Goal: Information Seeking & Learning: Learn about a topic

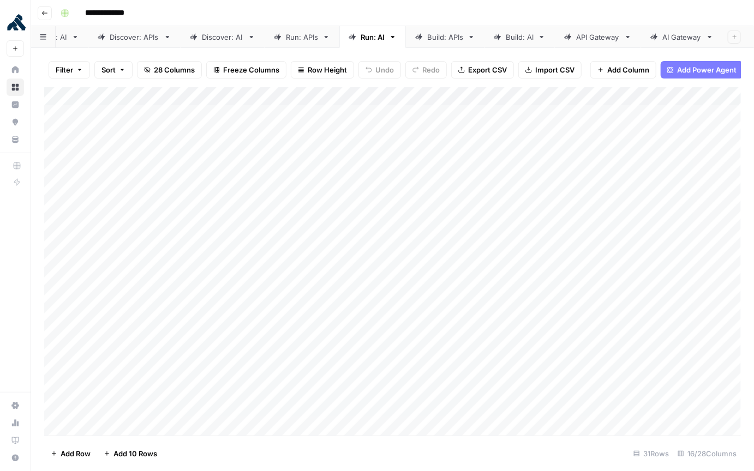
scroll to position [998, 0]
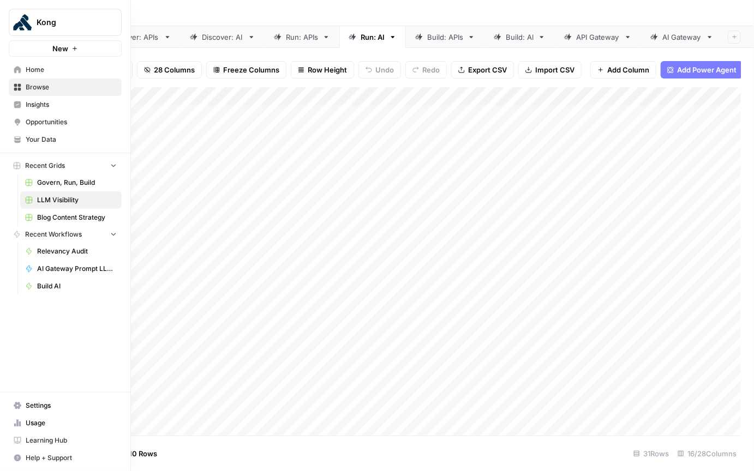
click at [41, 111] on link "Insights" at bounding box center [65, 104] width 113 height 17
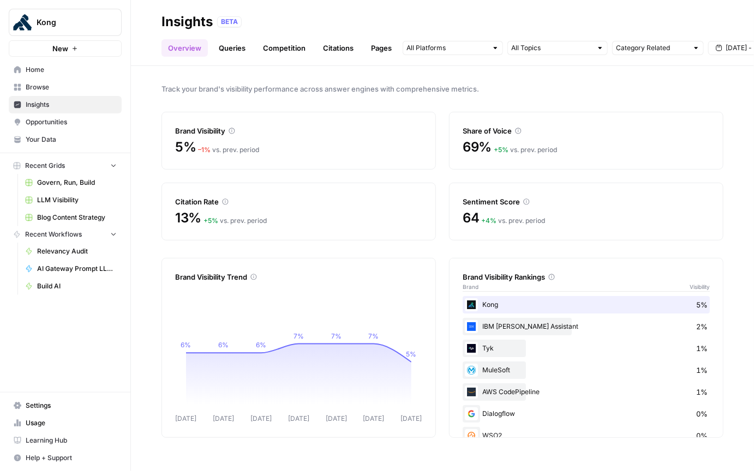
click at [232, 48] on link "Queries" at bounding box center [232, 47] width 40 height 17
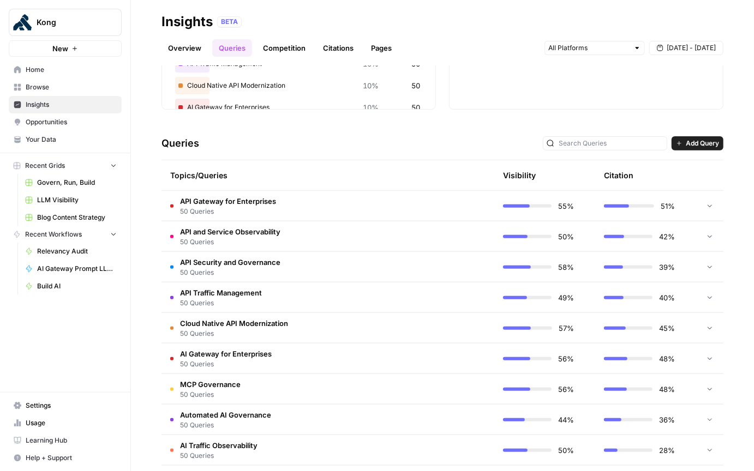
scroll to position [202, 0]
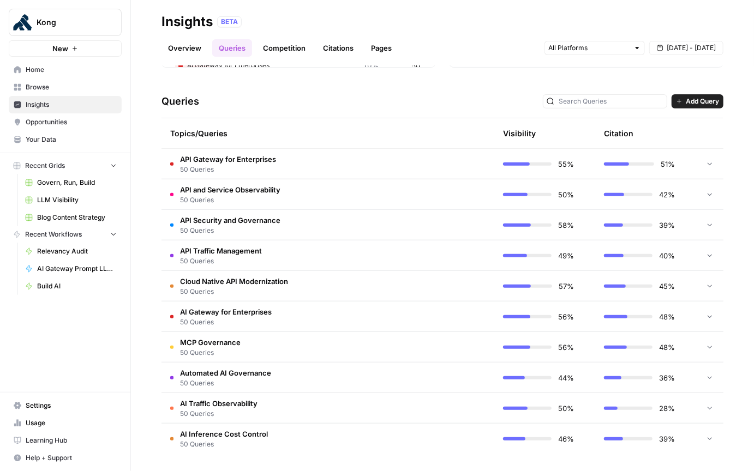
click at [254, 195] on span "50 Queries" at bounding box center [230, 200] width 100 height 10
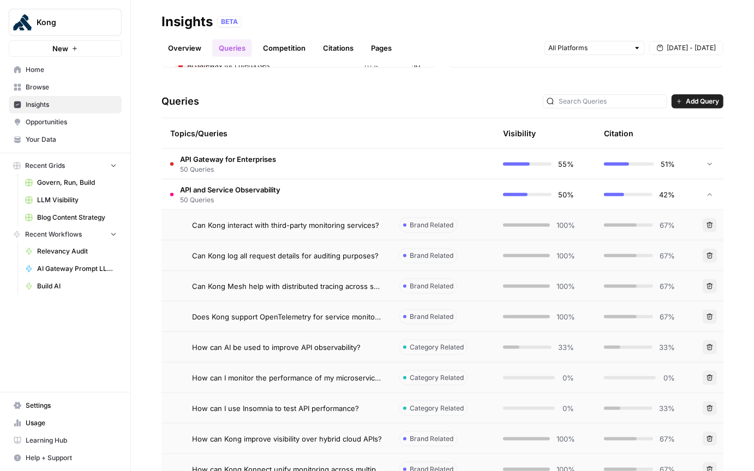
click at [240, 226] on span "Can Kong interact with third-party monitoring services?" at bounding box center [285, 225] width 187 height 11
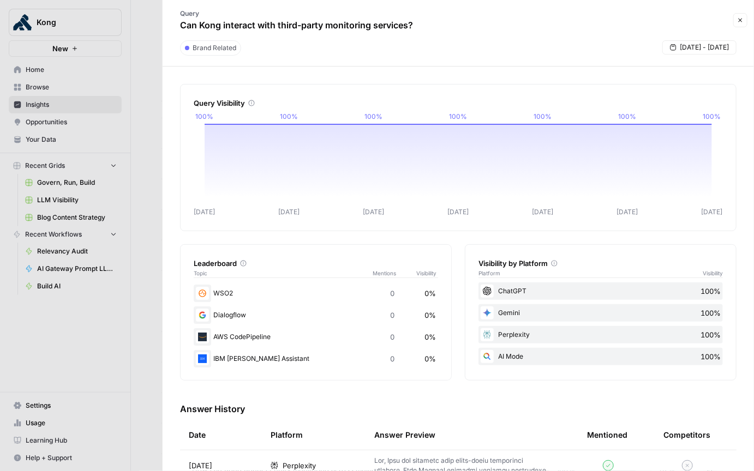
click at [745, 19] on button "Close" at bounding box center [740, 20] width 14 height 14
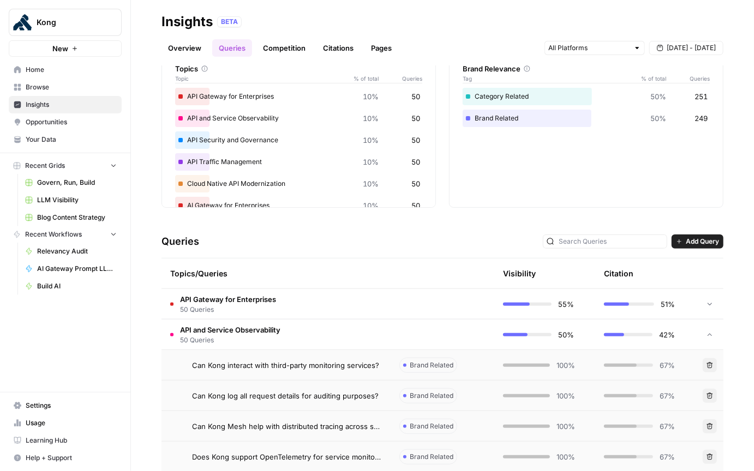
scroll to position [61, 0]
click at [183, 50] on link "Overview" at bounding box center [185, 47] width 46 height 17
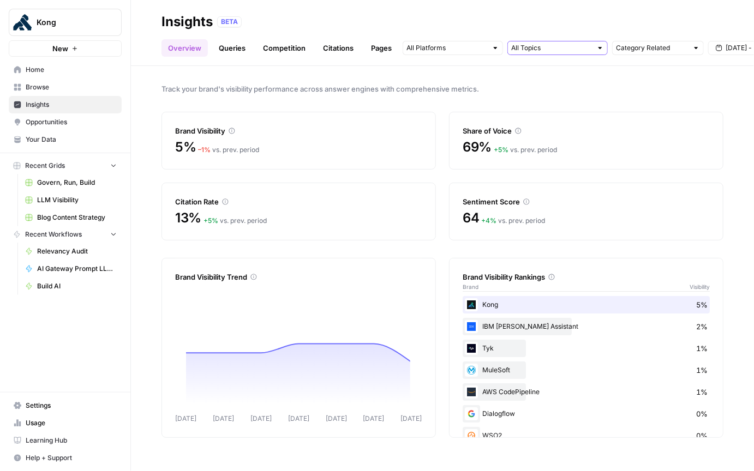
click at [544, 49] on input "text" at bounding box center [551, 48] width 81 height 11
click at [639, 51] on input "text" at bounding box center [652, 48] width 72 height 11
click at [649, 104] on span "Category Related" at bounding box center [650, 102] width 59 height 11
type input "Category Related"
click at [234, 49] on link "Queries" at bounding box center [232, 47] width 40 height 17
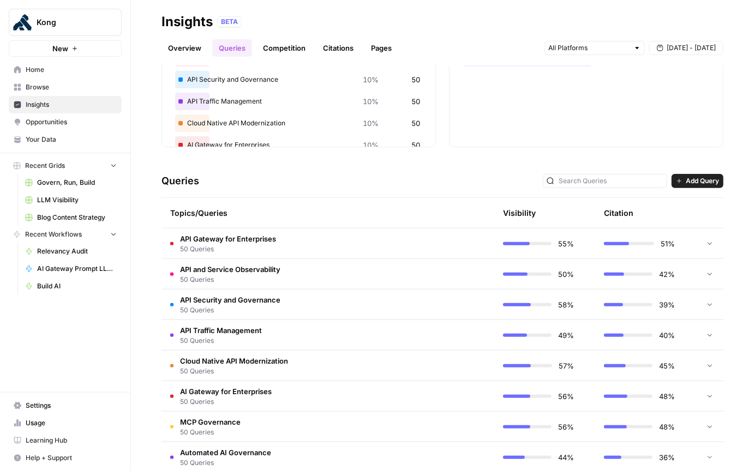
scroll to position [202, 0]
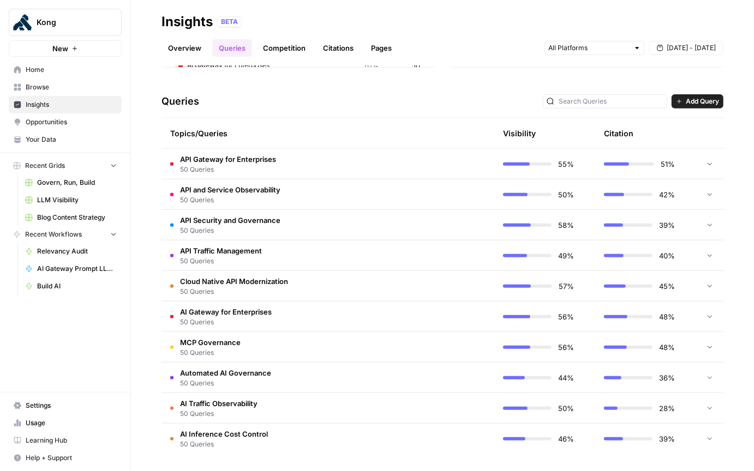
click at [231, 348] on span "50 Queries" at bounding box center [210, 353] width 61 height 10
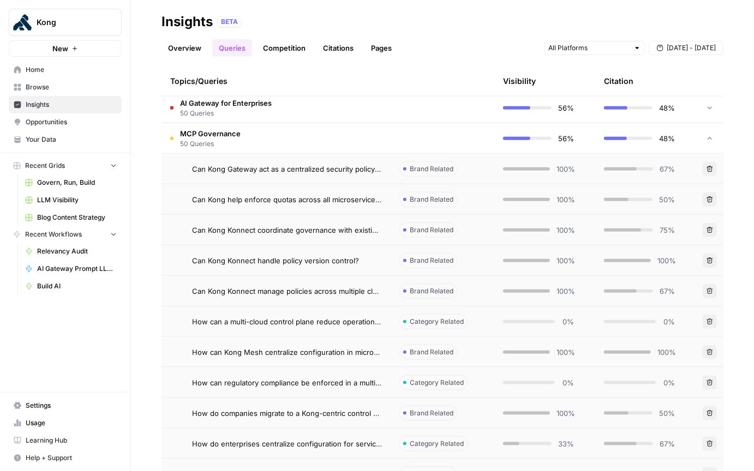
scroll to position [400, 0]
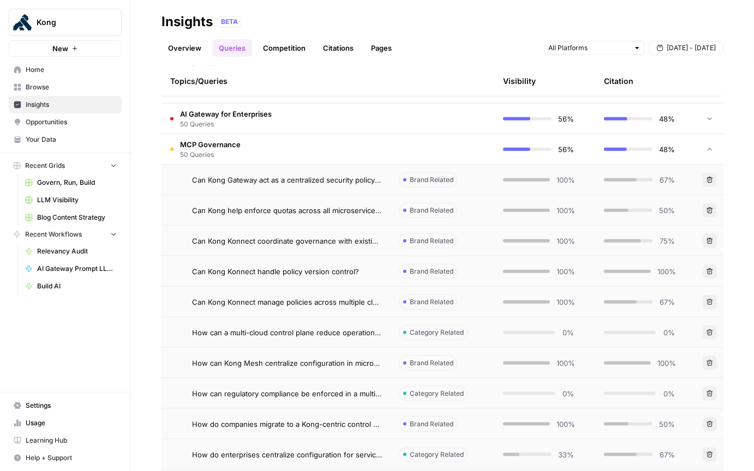
drag, startPoint x: 183, startPoint y: 184, endPoint x: 192, endPoint y: 181, distance: 9.7
click at [192, 181] on td "Can Kong Gateway act as a centralized security policy point?" at bounding box center [276, 180] width 229 height 30
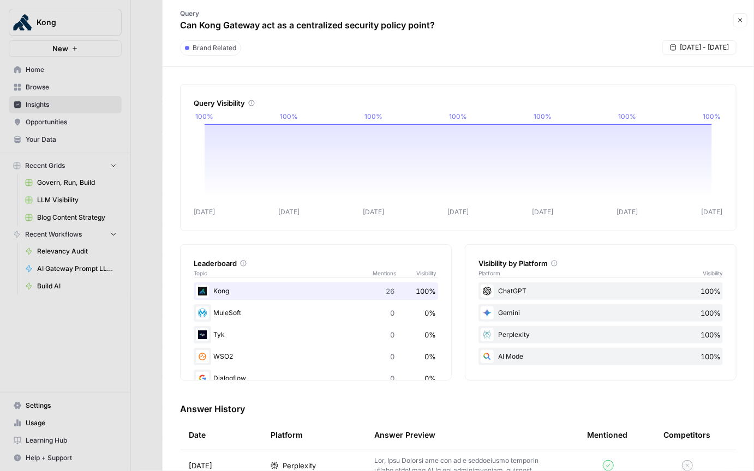
drag, startPoint x: 423, startPoint y: 24, endPoint x: 177, endPoint y: 30, distance: 245.6
click at [177, 25] on div "Query Can Kong Gateway act as a centralized security policy point?" at bounding box center [307, 20] width 277 height 32
click at [739, 18] on icon "button" at bounding box center [740, 20] width 7 height 7
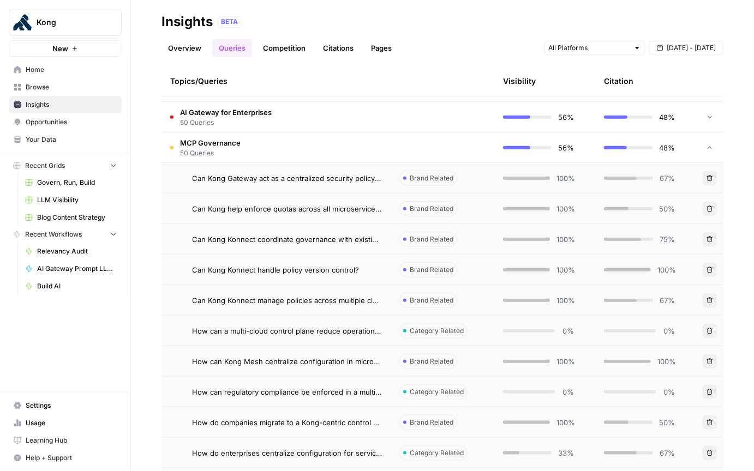
click at [228, 153] on span "50 Queries" at bounding box center [210, 153] width 61 height 10
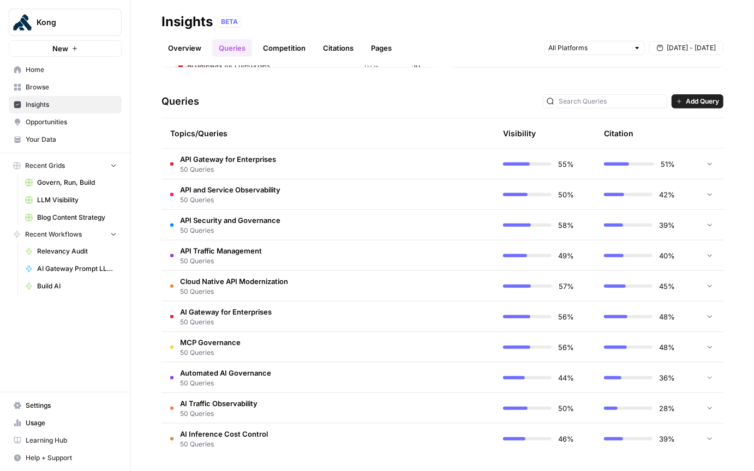
click at [295, 164] on td "API Gateway for Enterprises 50 Queries" at bounding box center [276, 164] width 229 height 30
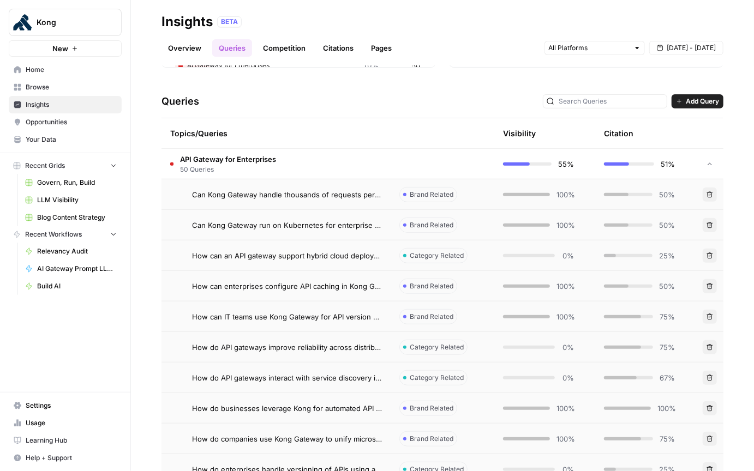
click at [277, 148] on tr "Topics/Queries Visibility Citation" at bounding box center [443, 133] width 562 height 31
click at [277, 156] on td "API Gateway for Enterprises 50 Queries" at bounding box center [276, 164] width 229 height 30
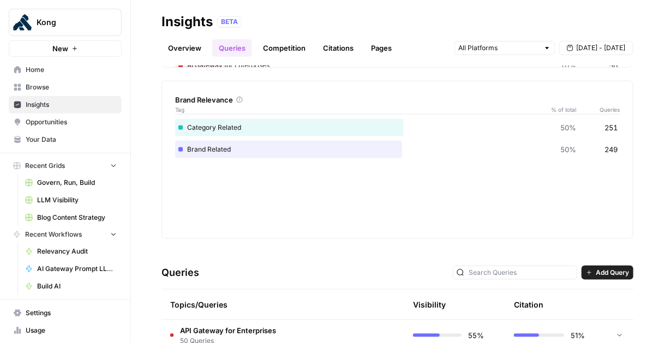
scroll to position [204, 0]
